Goal: Task Accomplishment & Management: Manage account settings

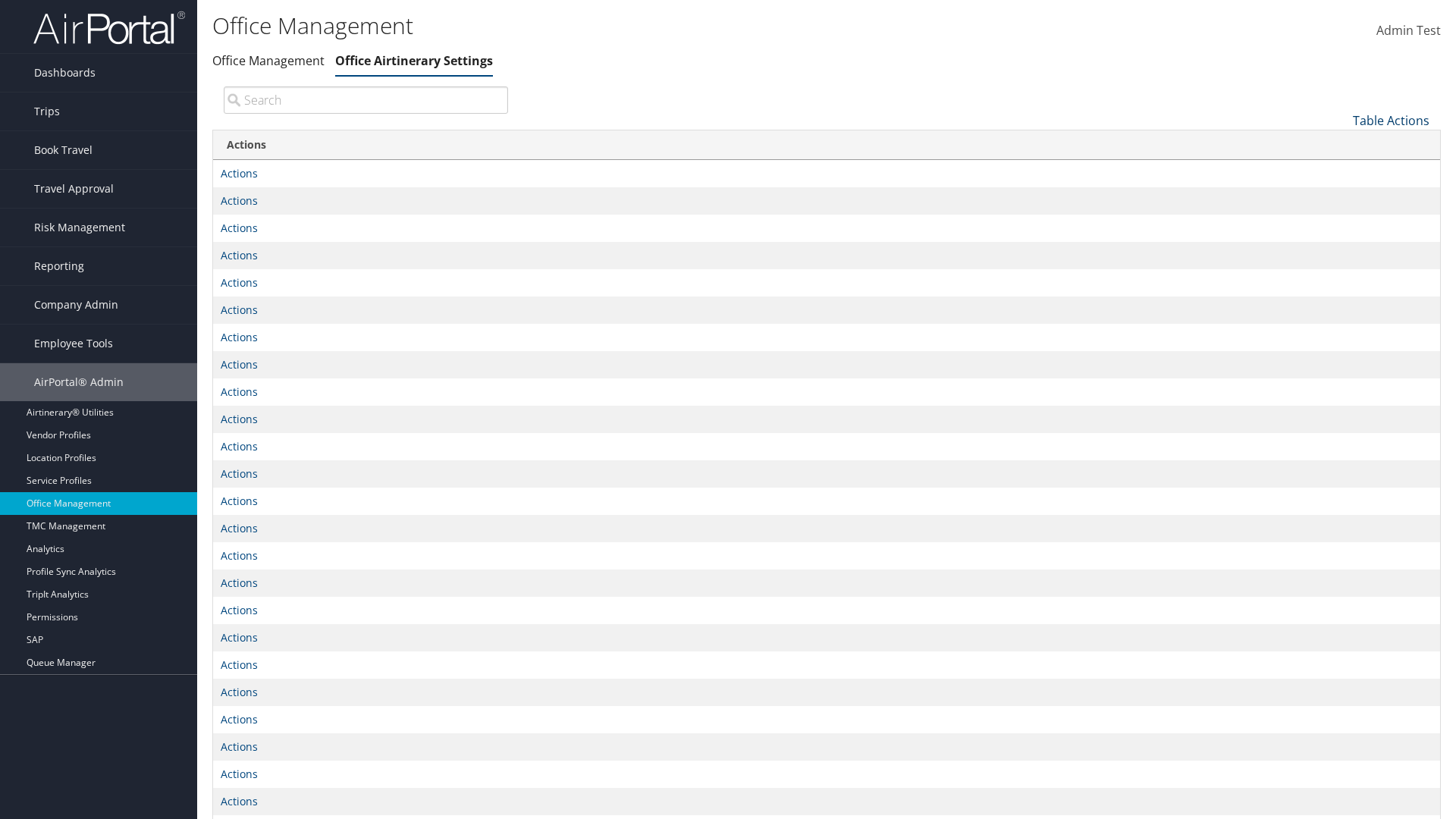
click at [1391, 120] on link "Table Actions" at bounding box center [1392, 120] width 77 height 17
click at [1340, 169] on link "Page Length" at bounding box center [1340, 170] width 199 height 26
click at [1340, 171] on link "25" at bounding box center [1340, 171] width 199 height 26
click at [1391, 120] on link "Table Actions" at bounding box center [1392, 120] width 77 height 17
click at [1340, 169] on link "Page Length" at bounding box center [1340, 170] width 199 height 26
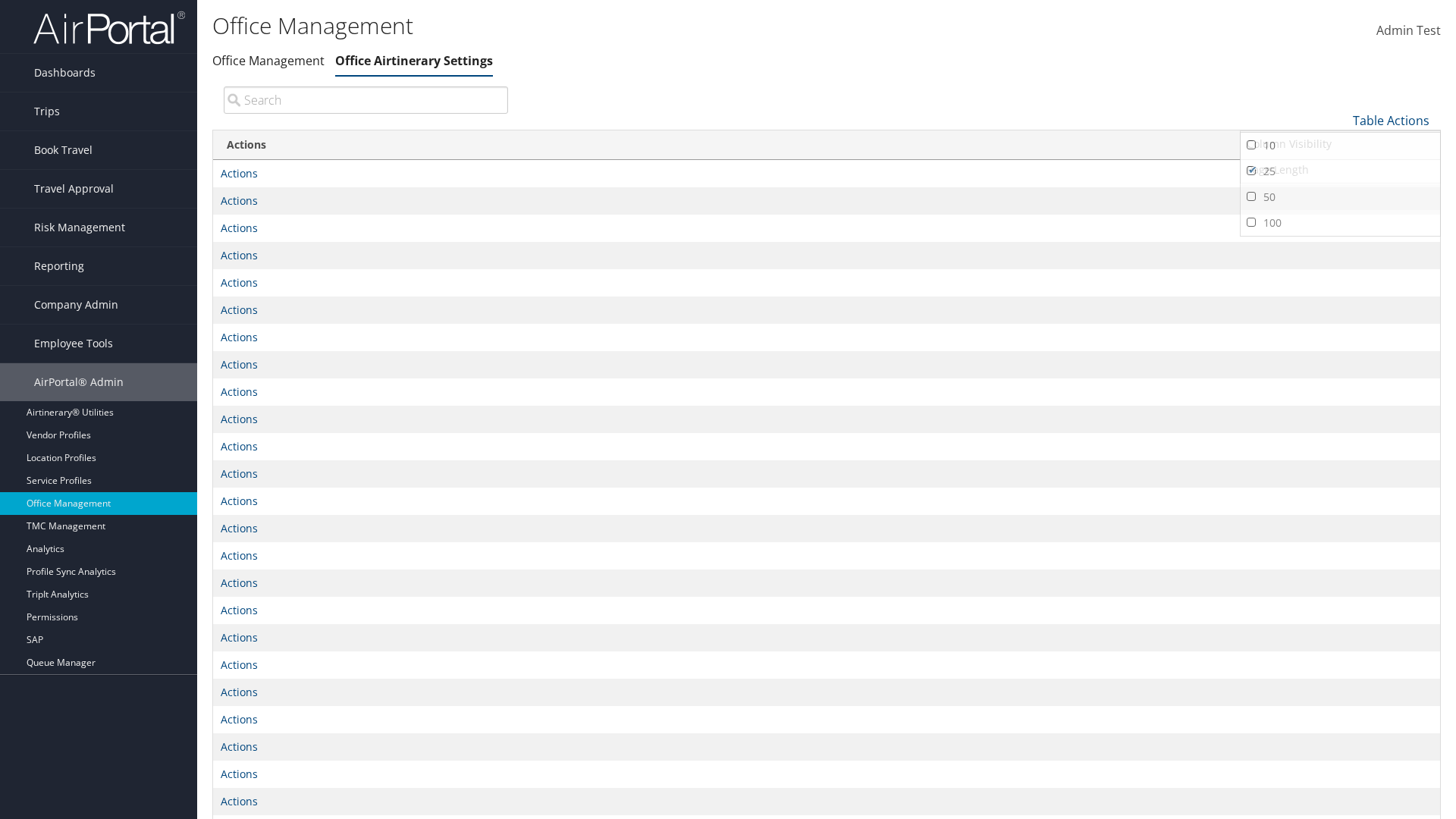
click at [1340, 197] on link "50" at bounding box center [1340, 198] width 199 height 26
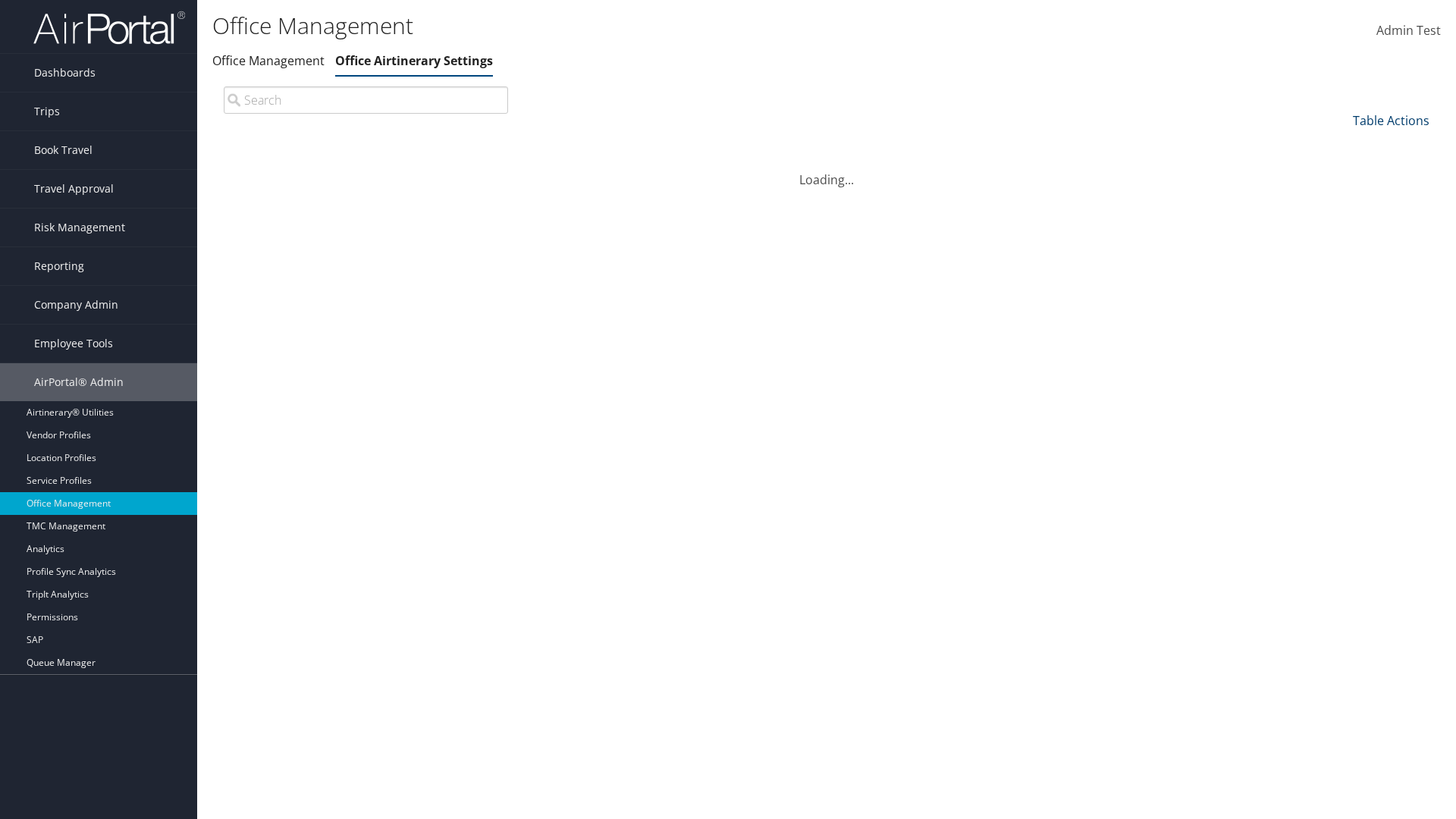
click at [1391, 120] on link "Table Actions" at bounding box center [1392, 120] width 77 height 17
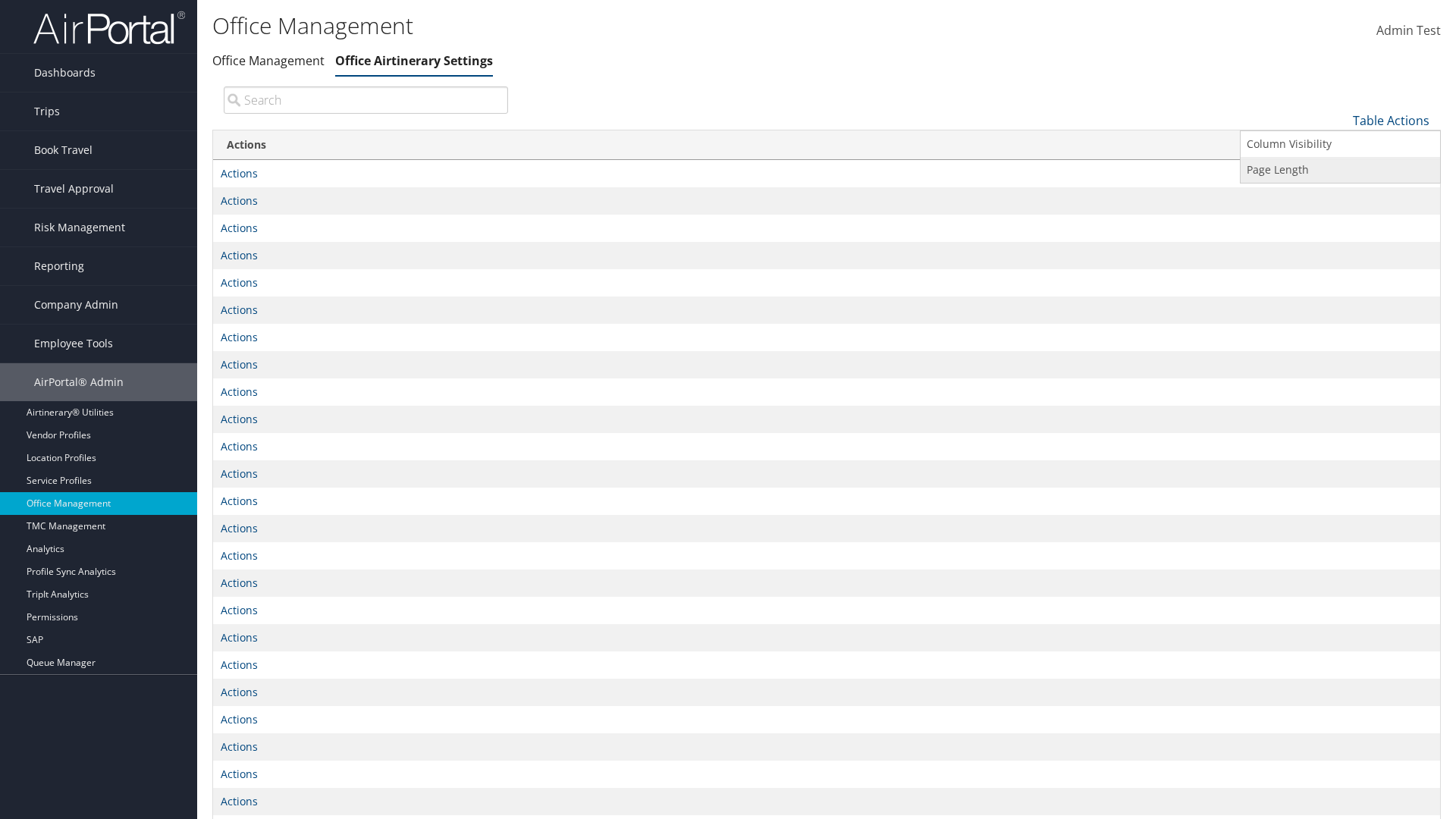
click at [1340, 169] on link "Page Length" at bounding box center [1340, 170] width 199 height 26
click at [1340, 222] on link "100" at bounding box center [1340, 223] width 199 height 26
click at [1391, 120] on link "Table Actions" at bounding box center [1392, 120] width 77 height 17
click at [1340, 144] on link "Column Visibility" at bounding box center [1340, 144] width 199 height 26
